Goal: Information Seeking & Learning: Understand process/instructions

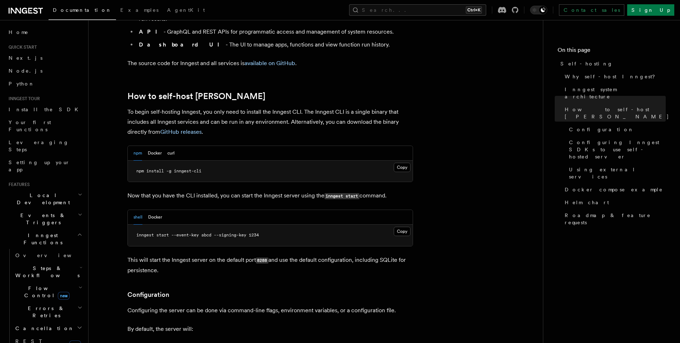
scroll to position [643, 0]
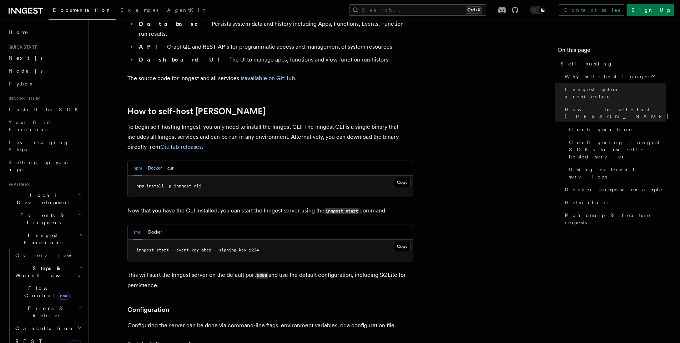
click at [153, 161] on button "Docker" at bounding box center [155, 168] width 14 height 15
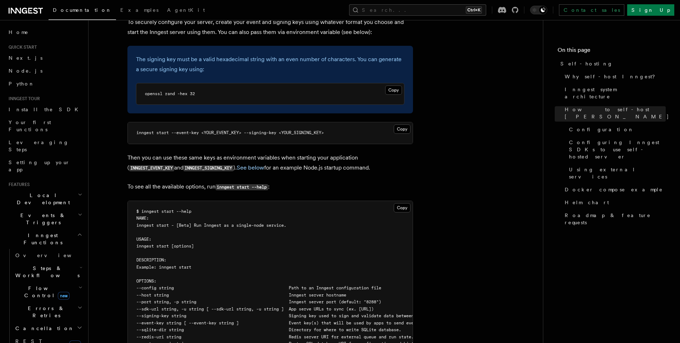
scroll to position [900, 0]
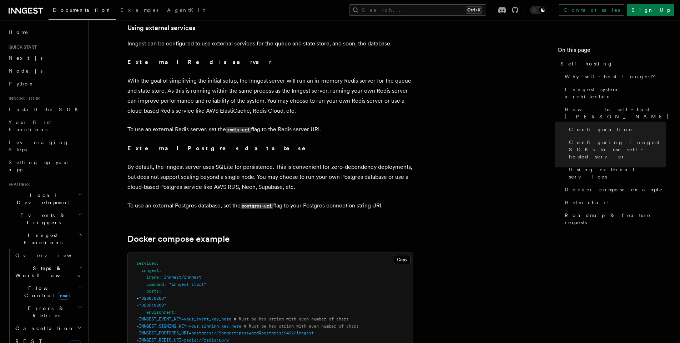
scroll to position [1778, 0]
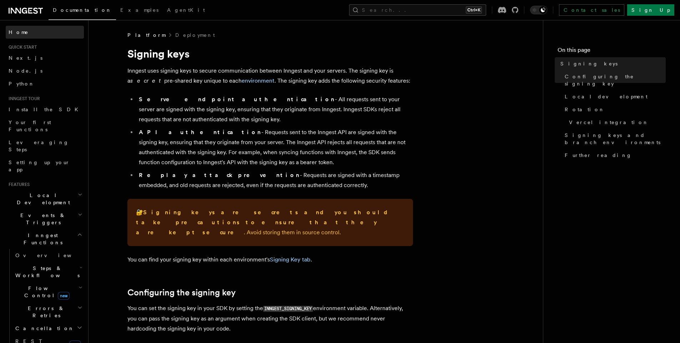
click at [27, 38] on link "Home" at bounding box center [45, 32] width 78 height 13
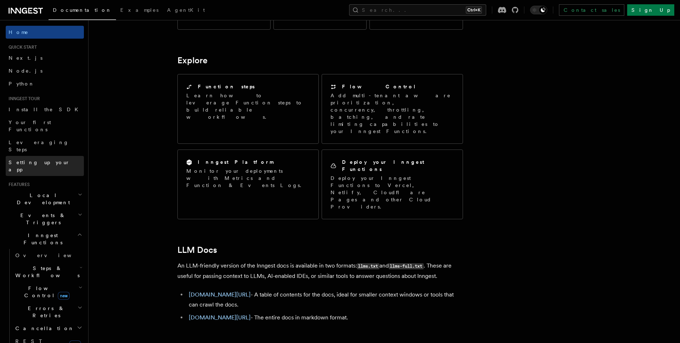
scroll to position [569, 0]
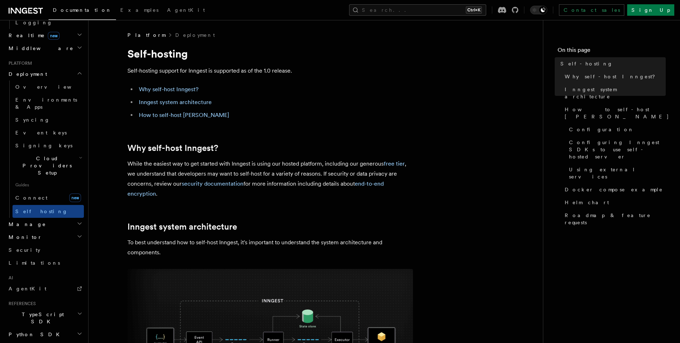
scroll to position [359, 0]
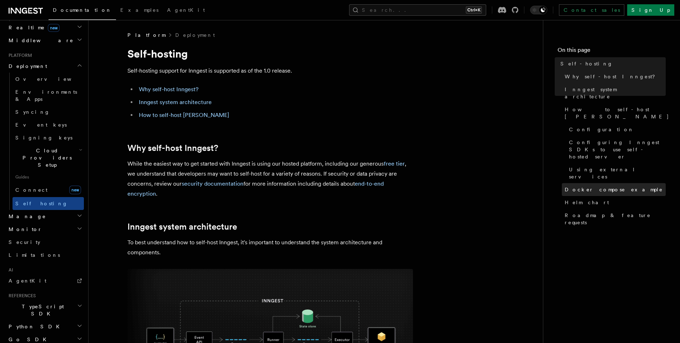
click at [611, 186] on span "Docker compose example" at bounding box center [614, 189] width 98 height 7
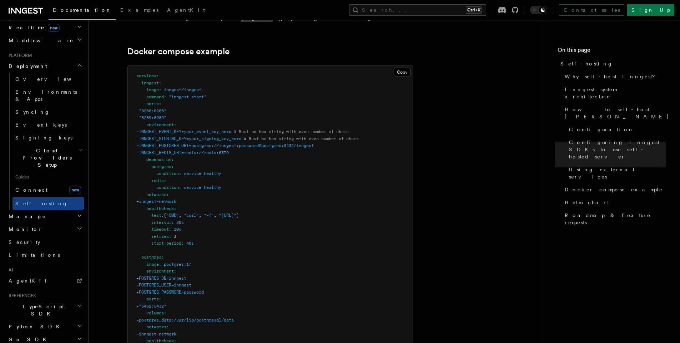
scroll to position [1903, 0]
click at [189, 129] on span "INNGEST_EVENT_KEY=your_event_key_here" at bounding box center [185, 131] width 93 height 5
copy span "INNGEST_EVENT_KEY"
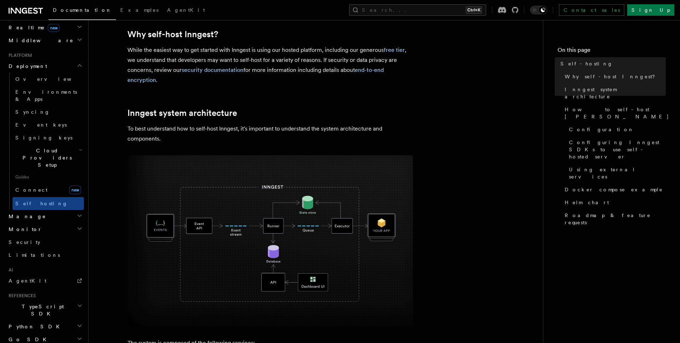
scroll to position [214, 0]
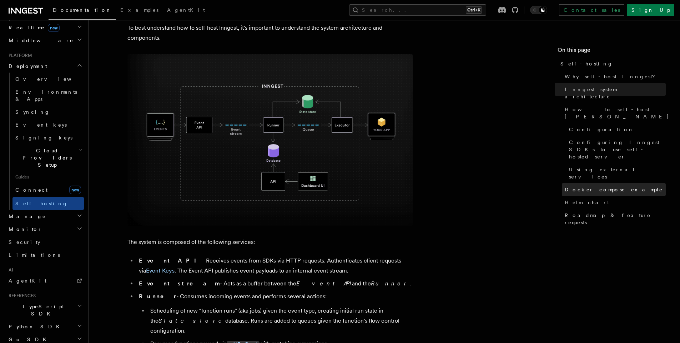
click at [595, 186] on span "Docker compose example" at bounding box center [614, 189] width 98 height 7
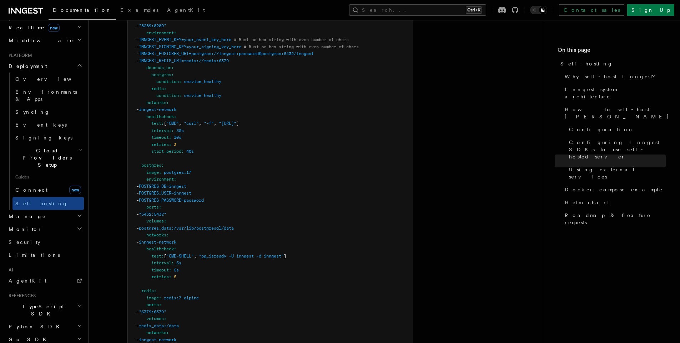
scroll to position [1946, 0]
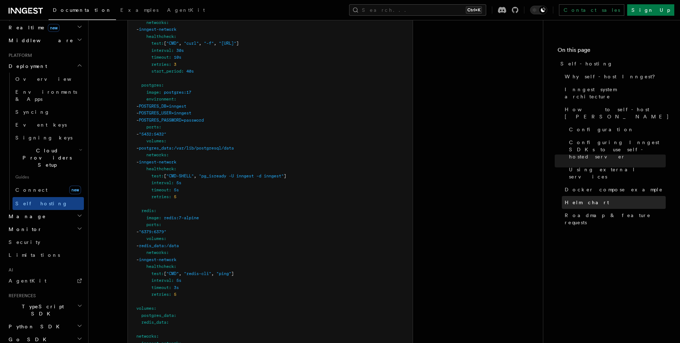
click at [637, 196] on link "Helm chart" at bounding box center [614, 202] width 104 height 13
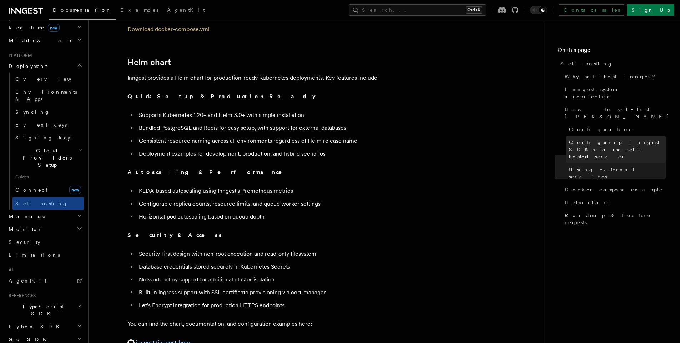
click at [635, 139] on span "Configuring Inngest SDKs to use self-hosted server" at bounding box center [617, 149] width 97 height 21
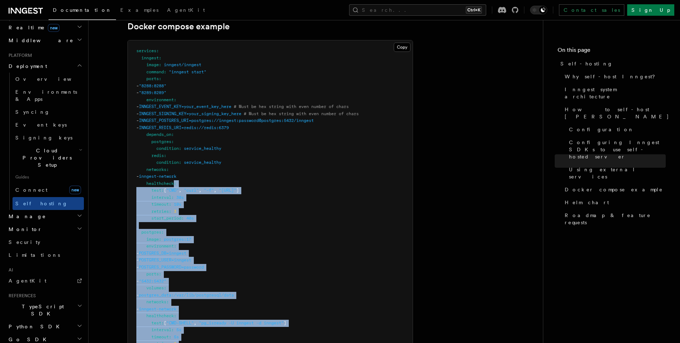
scroll to position [1834, 0]
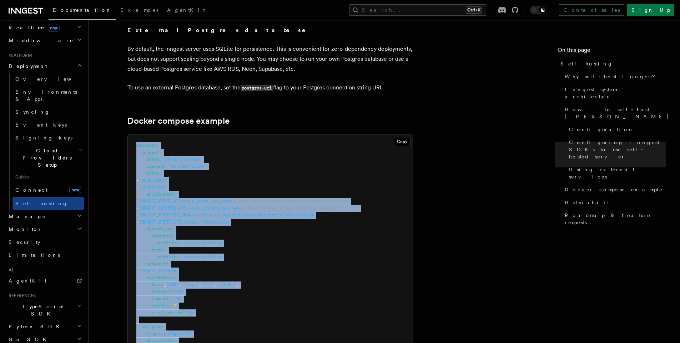
drag, startPoint x: 186, startPoint y: 288, endPoint x: 132, endPoint y: 133, distance: 164.0
copy code "services : inngest : image : inngest/inngest command : "inngest start" ports : …"
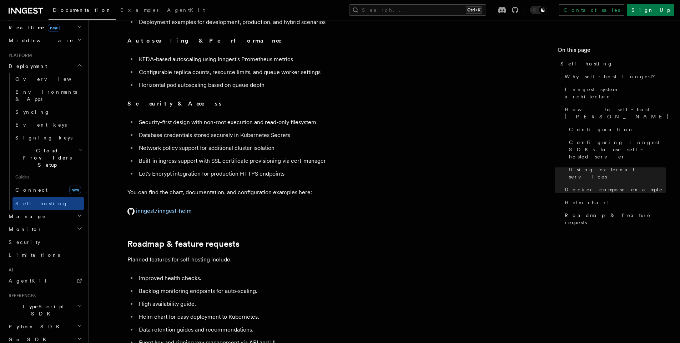
scroll to position [2648, 0]
